Goal: Information Seeking & Learning: Learn about a topic

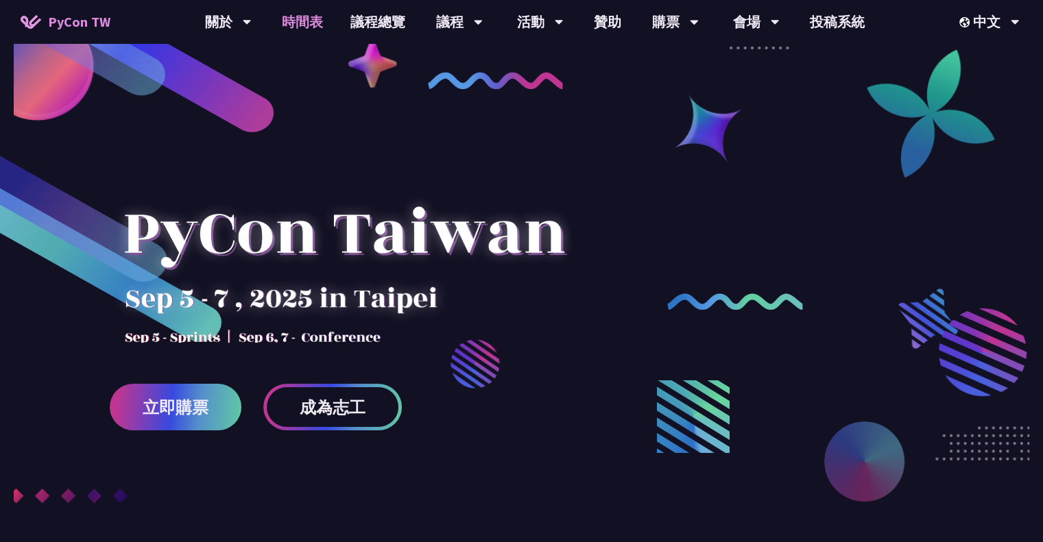
click at [285, 21] on link "時間表" at bounding box center [302, 22] width 69 height 44
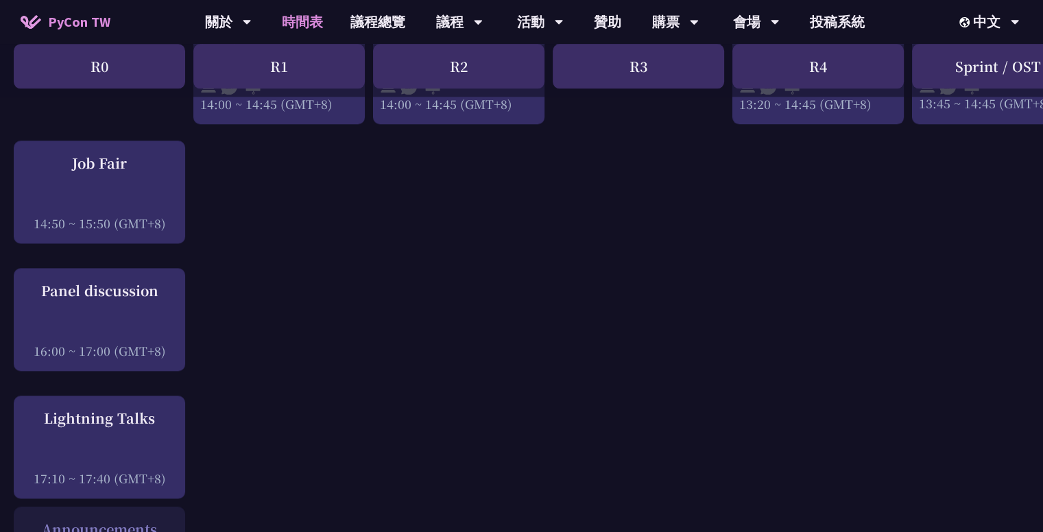
scroll to position [1656, 0]
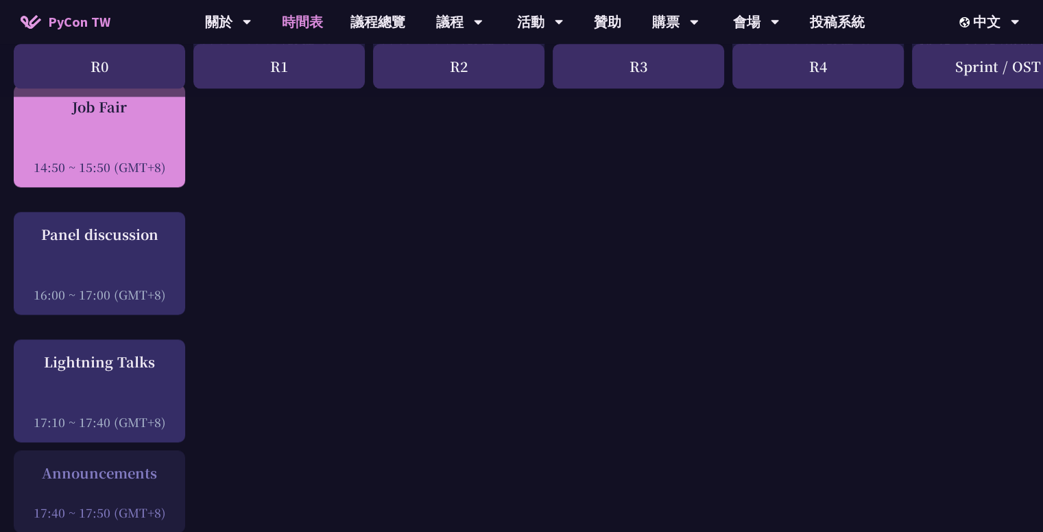
click at [147, 118] on div "Job Fair 14:50 ~ 15:50 (GMT+8)" at bounding box center [100, 136] width 158 height 79
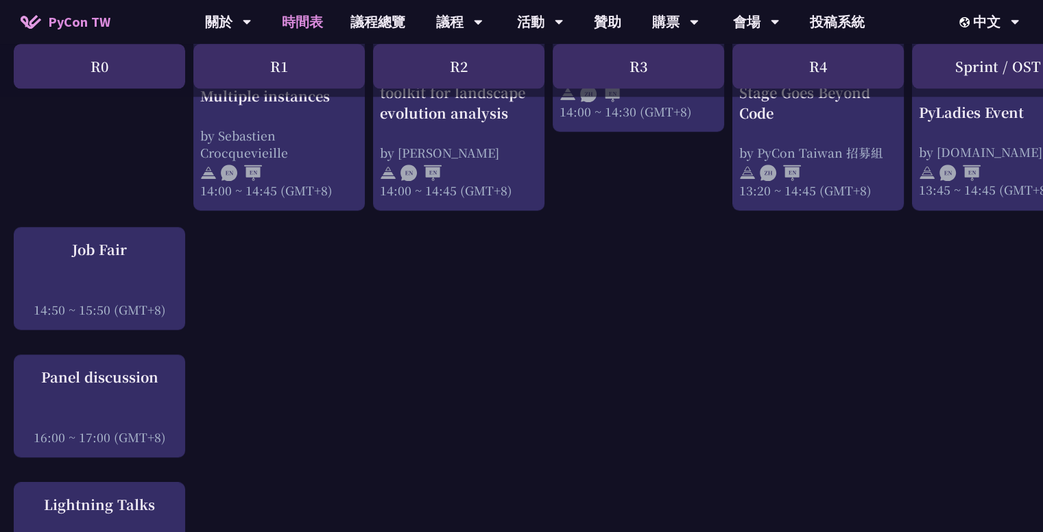
scroll to position [1508, 0]
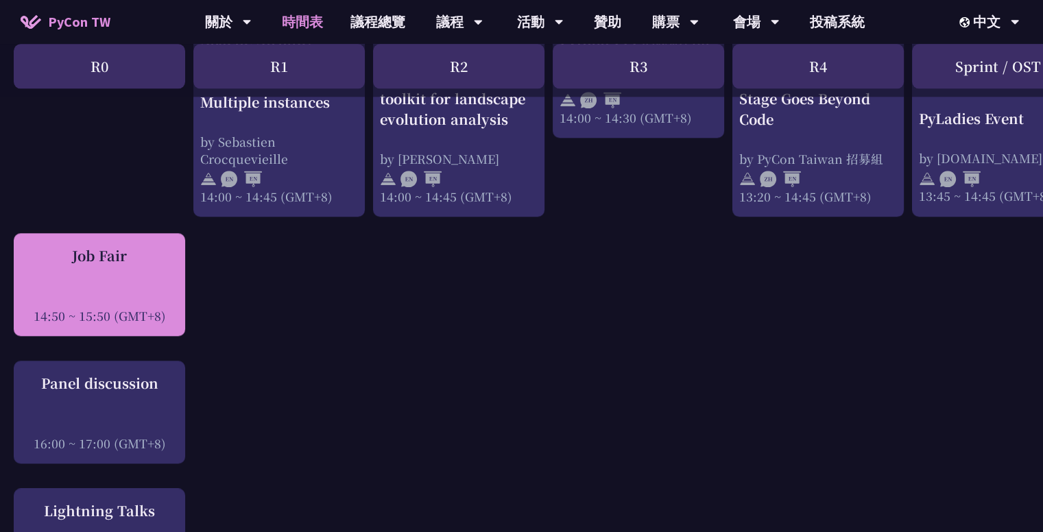
click at [138, 276] on div "Job Fair 14:50 ~ 15:50 (GMT+8)" at bounding box center [100, 284] width 158 height 79
click at [80, 249] on div "Job Fair" at bounding box center [100, 255] width 158 height 21
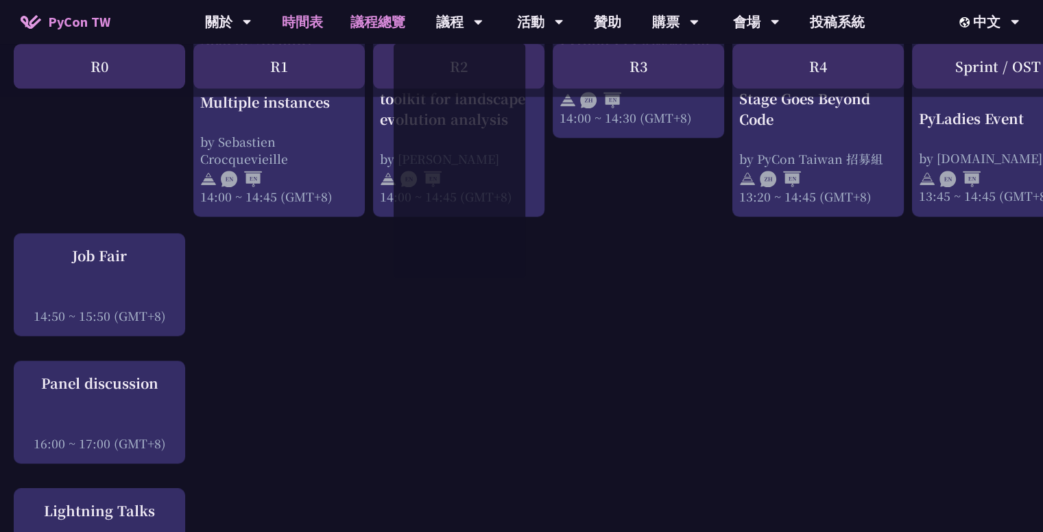
click at [357, 23] on link "議程總覽" at bounding box center [378, 22] width 82 height 44
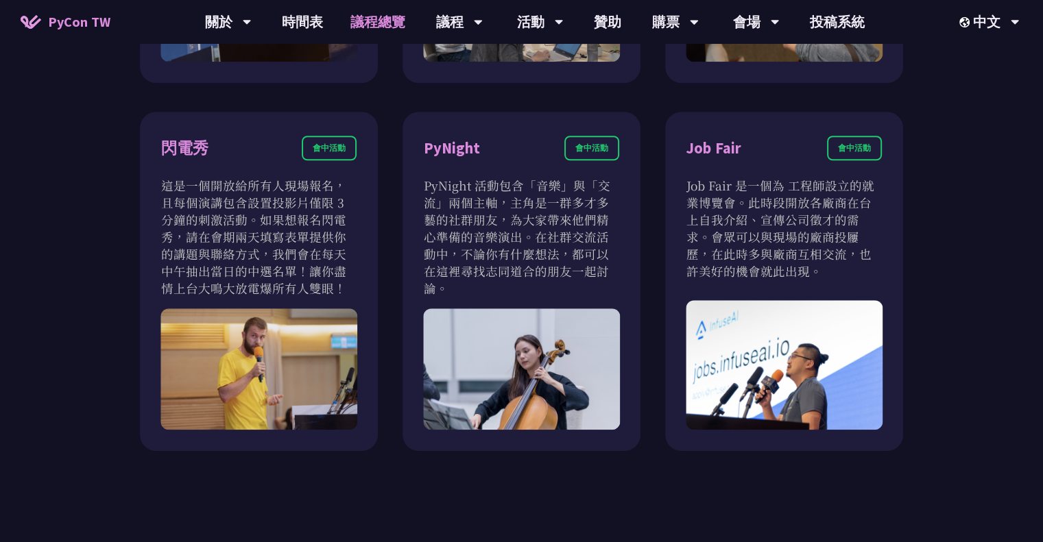
scroll to position [1149, 0]
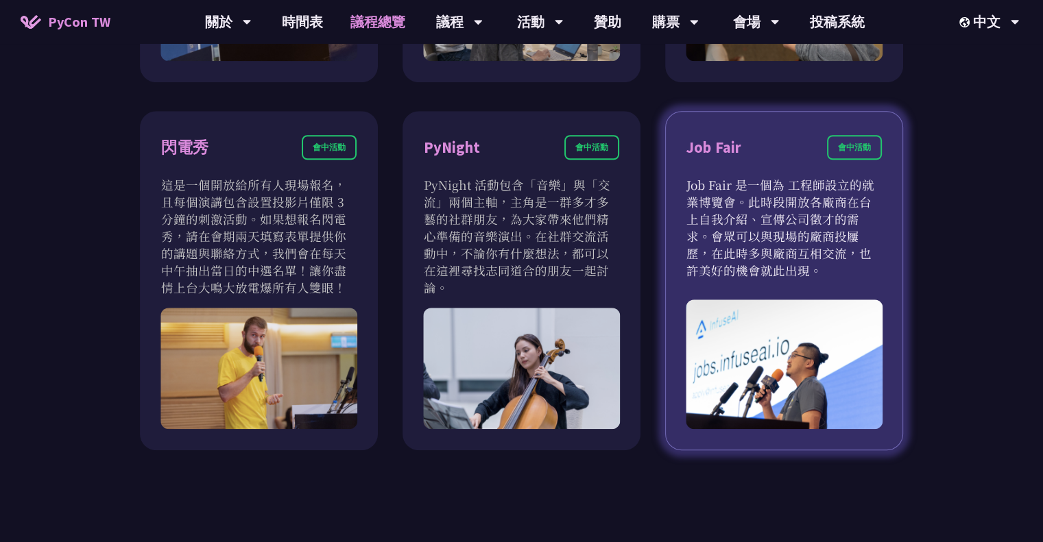
click at [707, 145] on div "Job Fair" at bounding box center [713, 148] width 55 height 24
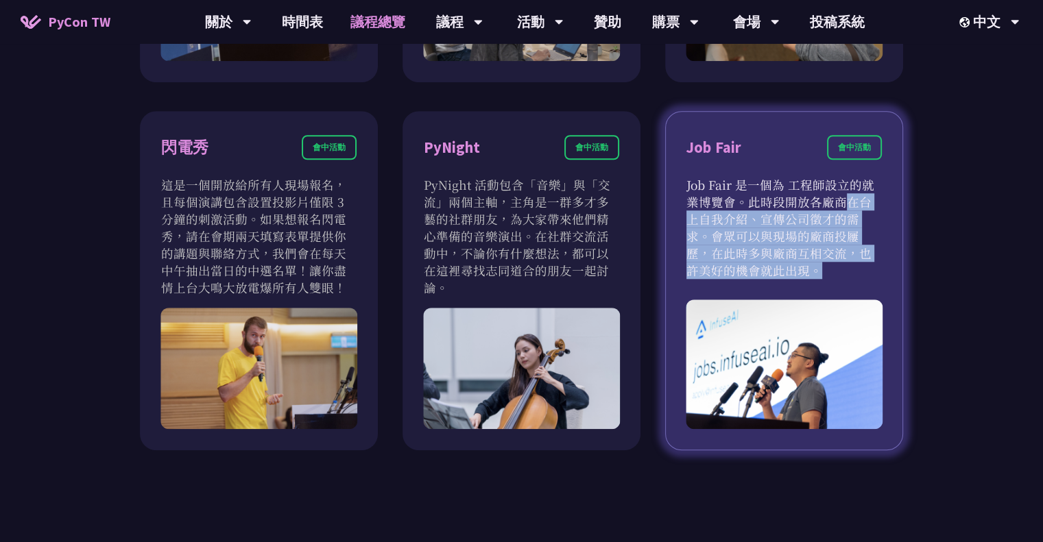
drag, startPoint x: 736, startPoint y: 206, endPoint x: 832, endPoint y: 246, distance: 104.2
click at [832, 246] on p "Job Fair 是一個為 工程師設立的就業博覽會。此時段開放各廠商在台上自我介紹、宣傳公司徵才的需求。會眾可以與現場的廠商投屨歷，在此時多與廠商互相交流，也…" at bounding box center [783, 227] width 195 height 103
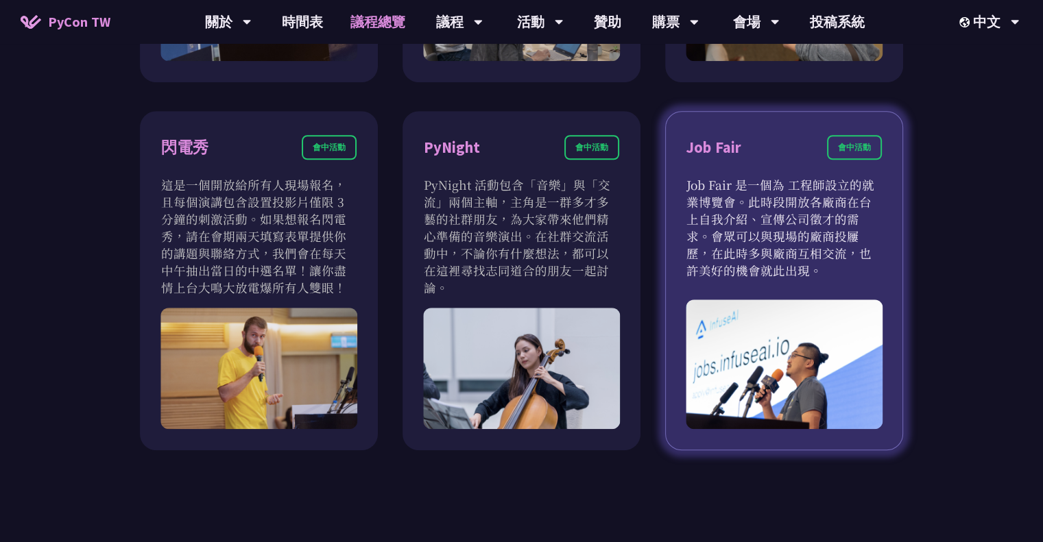
click at [787, 241] on p "Job Fair 是一個為 工程師設立的就業博覽會。此時段開放各廠商在台上自我介紹、宣傳公司徵才的需求。會眾可以與現場的廠商投屨歷，在此時多與廠商互相交流，也…" at bounding box center [783, 227] width 195 height 103
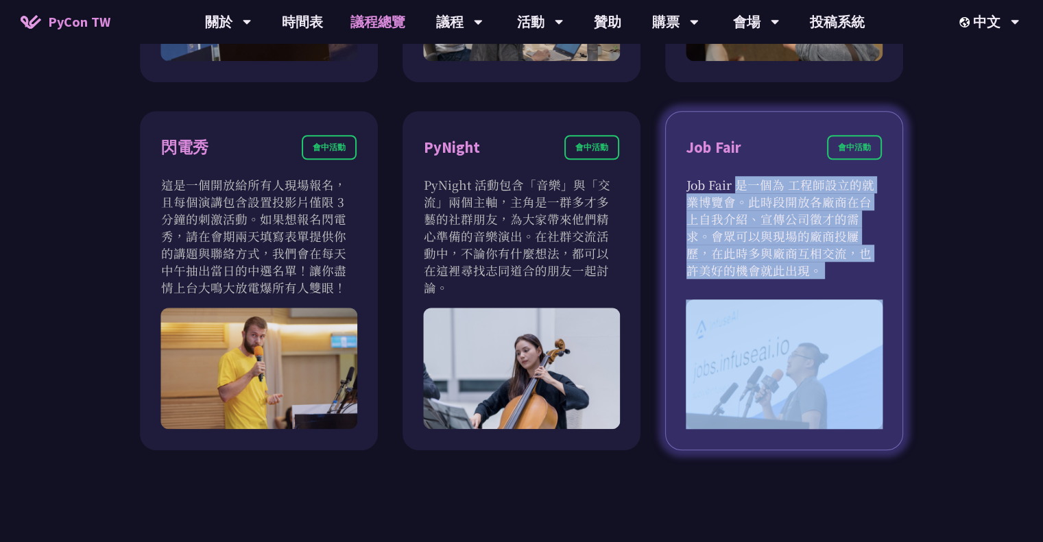
click at [787, 241] on p "Job Fair 是一個為 工程師設立的就業博覽會。此時段開放各廠商在台上自我介紹、宣傳公司徵才的需求。會眾可以與現場的廠商投屨歷，在此時多與廠商互相交流，也…" at bounding box center [783, 227] width 195 height 103
click at [753, 264] on p "Job Fair 是一個為 工程師設立的就業博覽會。此時段開放各廠商在台上自我介紹、宣傳公司徵才的需求。會眾可以與現場的廠商投屨歷，在此時多與廠商互相交流，也…" at bounding box center [783, 227] width 195 height 103
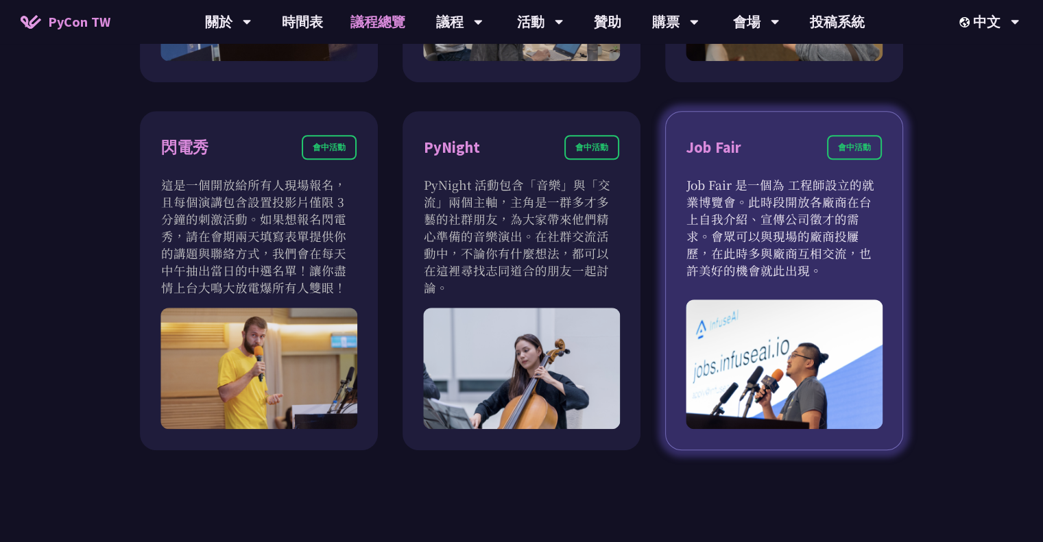
click at [753, 264] on p "Job Fair 是一個為 工程師設立的就業博覽會。此時段開放各廠商在台上自我介紹、宣傳公司徵才的需求。會眾可以與現場的廠商投屨歷，在此時多與廠商互相交流，也…" at bounding box center [783, 227] width 195 height 103
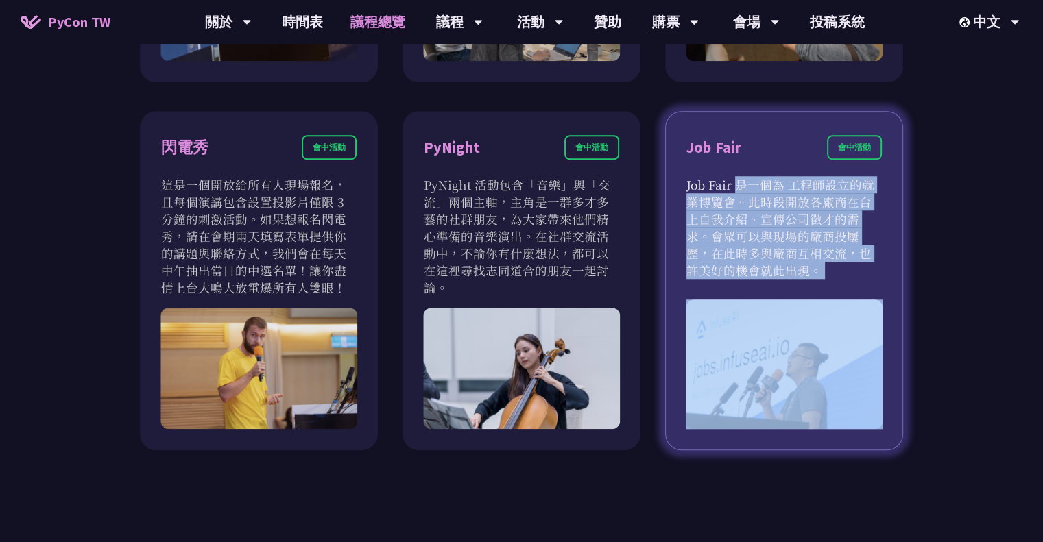
click at [753, 264] on p "Job Fair 是一個為 工程師設立的就業博覽會。此時段開放各廠商在台上自我介紹、宣傳公司徵才的需求。會眾可以與現場的廠商投屨歷，在此時多與廠商互相交流，也…" at bounding box center [783, 227] width 195 height 103
click at [783, 261] on p "Job Fair 是一個為 工程師設立的就業博覽會。此時段開放各廠商在台上自我介紹、宣傳公司徵才的需求。會眾可以與現場的廠商投屨歷，在此時多與廠商互相交流，也…" at bounding box center [783, 227] width 195 height 103
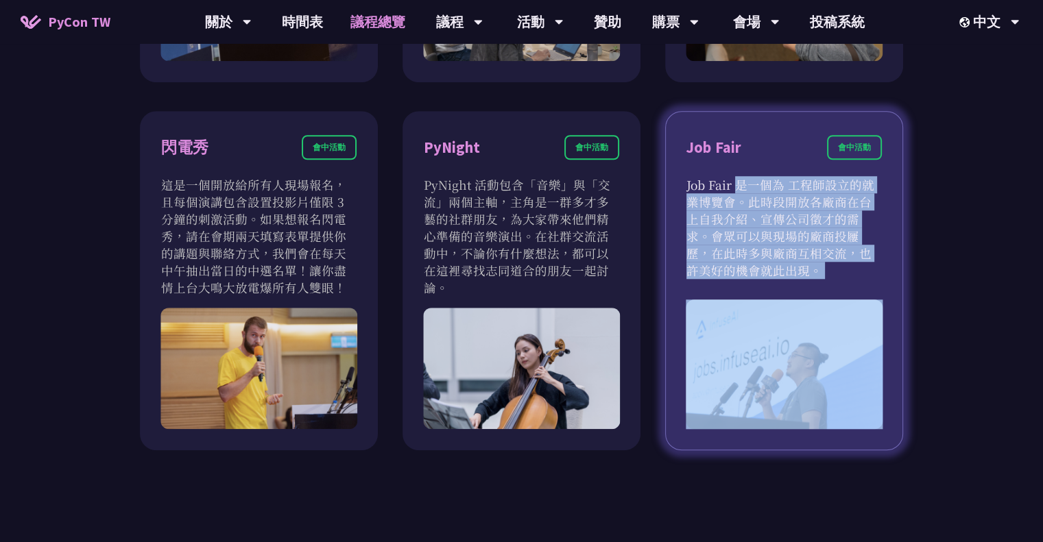
click at [783, 261] on p "Job Fair 是一個為 工程師設立的就業博覽會。此時段開放各廠商在台上自我介紹、宣傳公司徵才的需求。會眾可以與現場的廠商投屨歷，在此時多與廠商互相交流，也…" at bounding box center [783, 227] width 195 height 103
